Goal: Check status: Check status

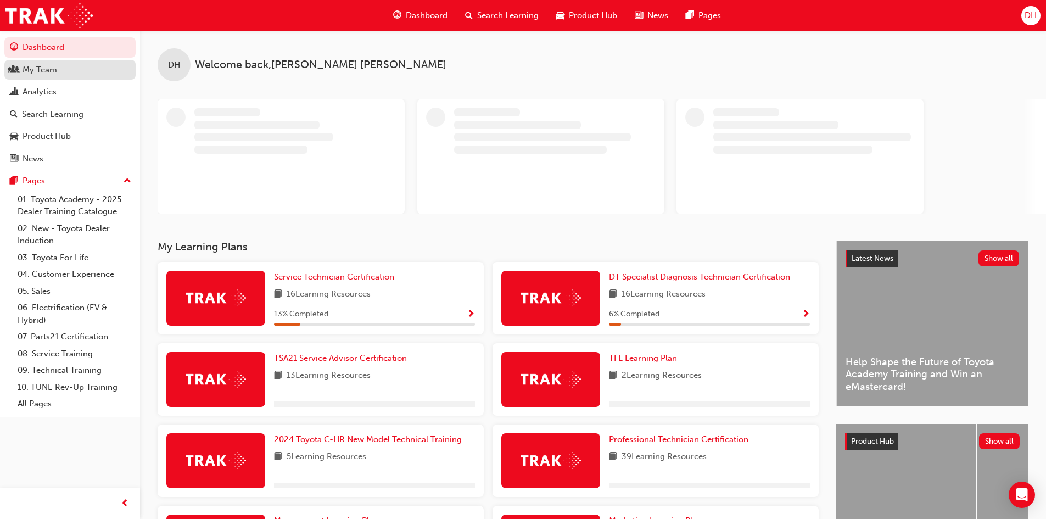
click at [53, 78] on link "My Team" at bounding box center [69, 70] width 131 height 20
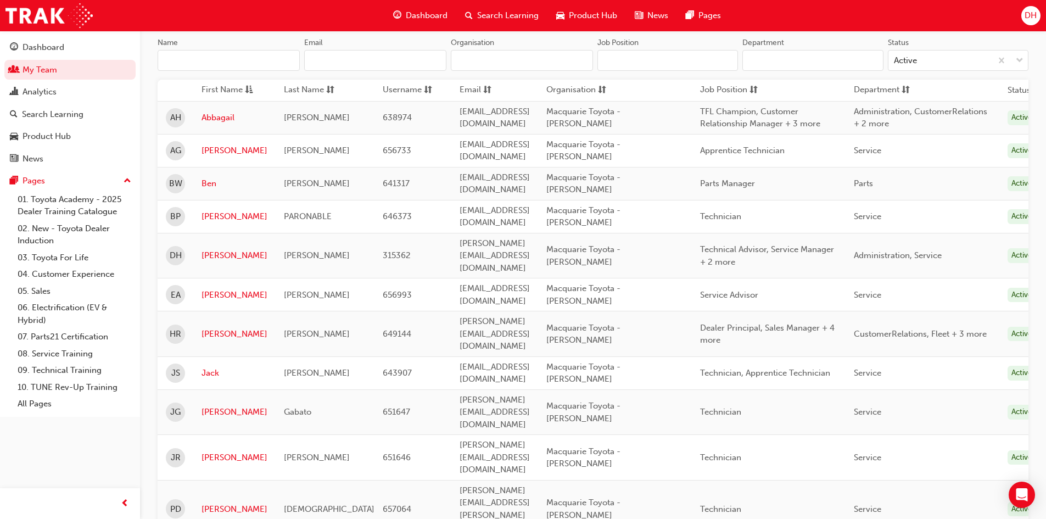
scroll to position [165, 0]
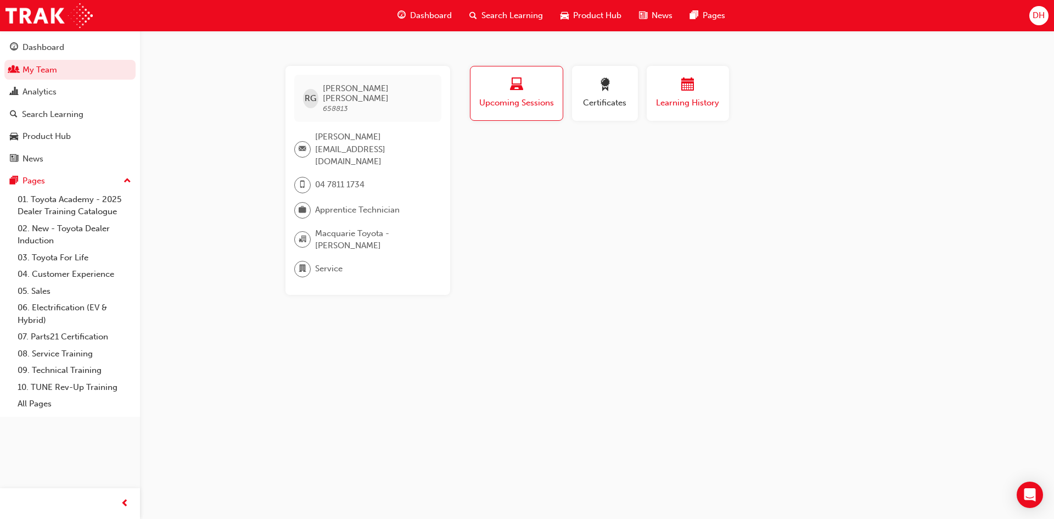
click at [664, 111] on button "Learning History" at bounding box center [688, 93] width 82 height 55
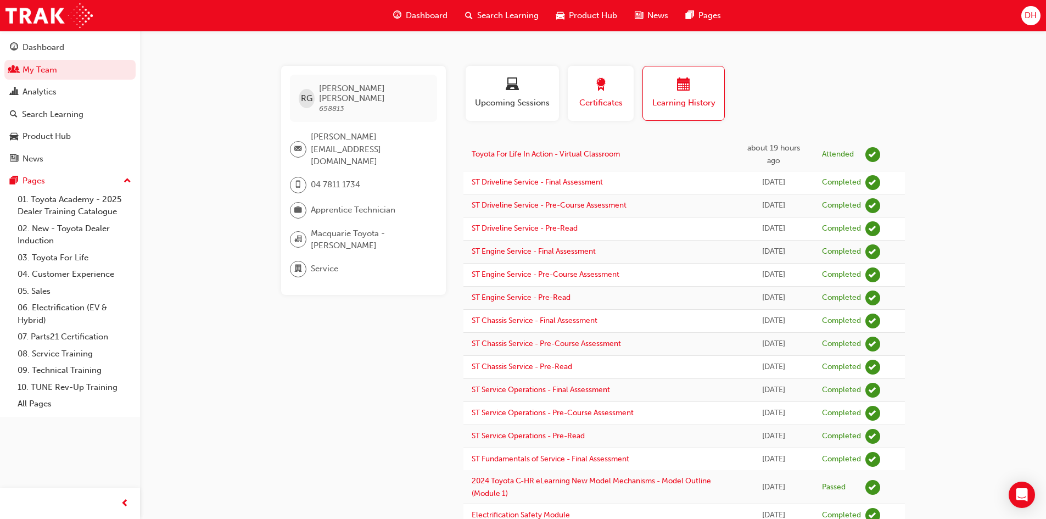
click at [585, 115] on button "Certificates" at bounding box center [601, 93] width 66 height 55
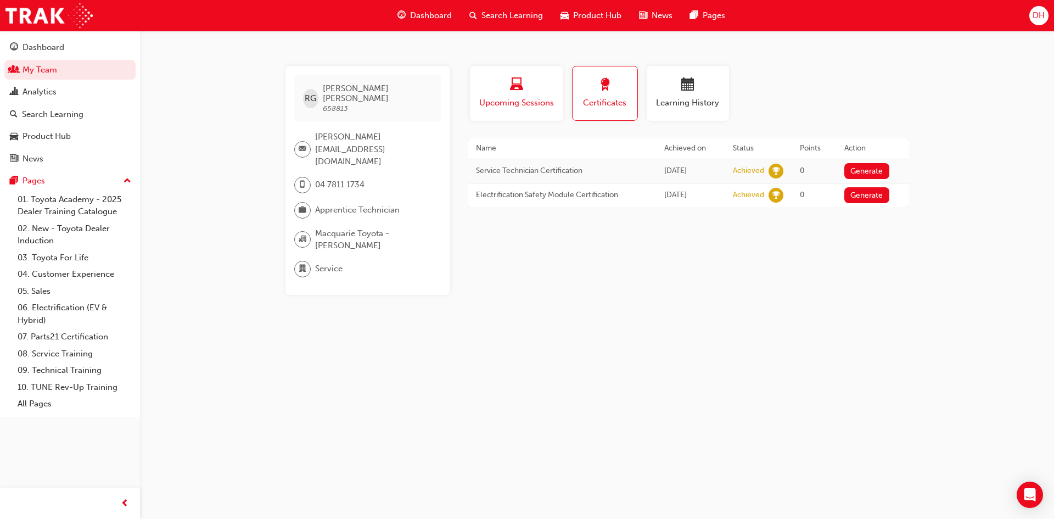
click at [496, 96] on div "Upcoming Sessions" at bounding box center [516, 93] width 77 height 31
